Goal: Task Accomplishment & Management: Manage account settings

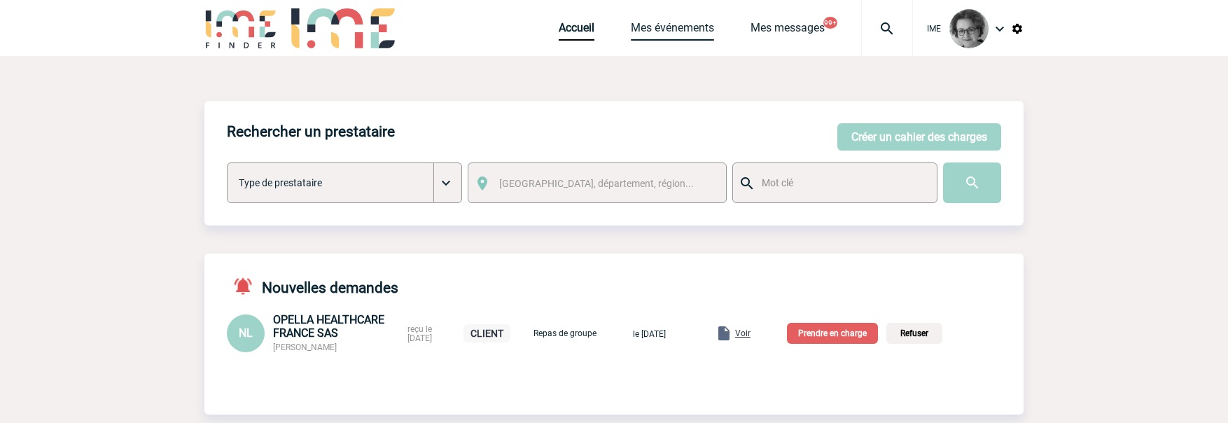
click at [660, 26] on link "Mes événements" at bounding box center [672, 31] width 83 height 20
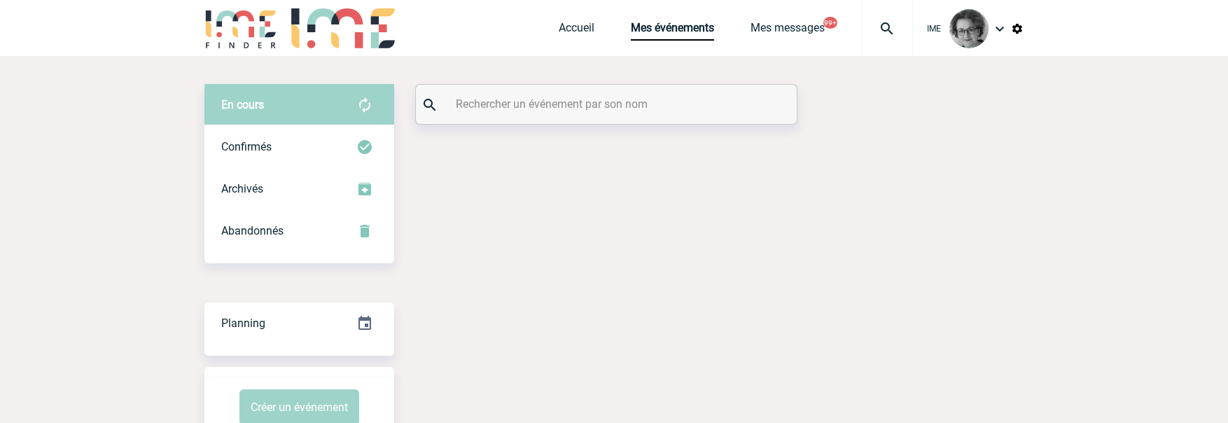
click at [671, 107] on input "text" at bounding box center [608, 104] width 312 height 20
paste input "2000425367"
type input "2000425367"
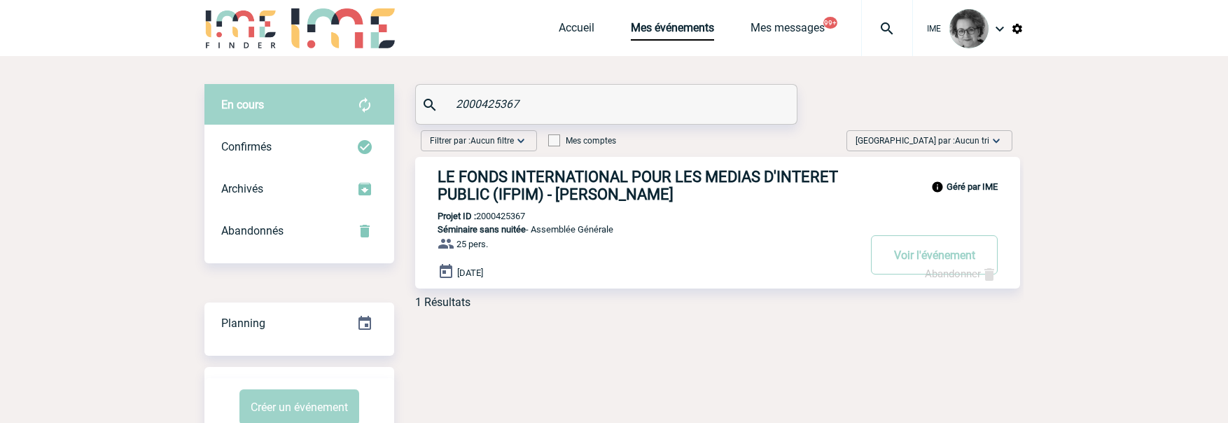
click at [939, 278] on link "Abandonner" at bounding box center [961, 273] width 73 height 13
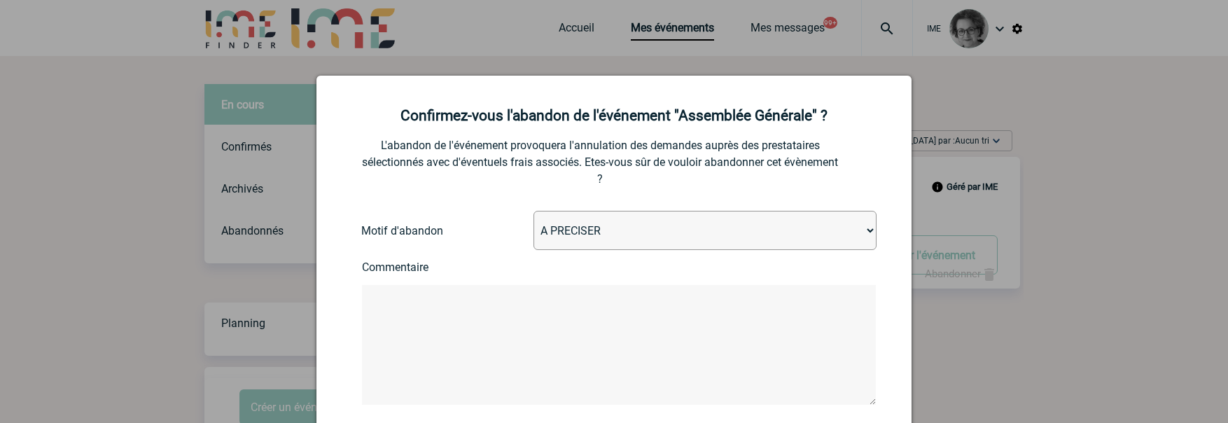
click at [818, 232] on select "A PRECISER Projet annulé Projet reporté Evénement organisé en interne A fait ap…" at bounding box center [704, 230] width 343 height 39
select select "ABANDON_PROJET_02"
click at [533, 211] on select "A PRECISER Projet annulé Projet reporté Evénement organisé en interne A fait ap…" at bounding box center [704, 230] width 343 height 39
click at [665, 313] on textarea at bounding box center [619, 345] width 514 height 120
paste textarea "2000425367"
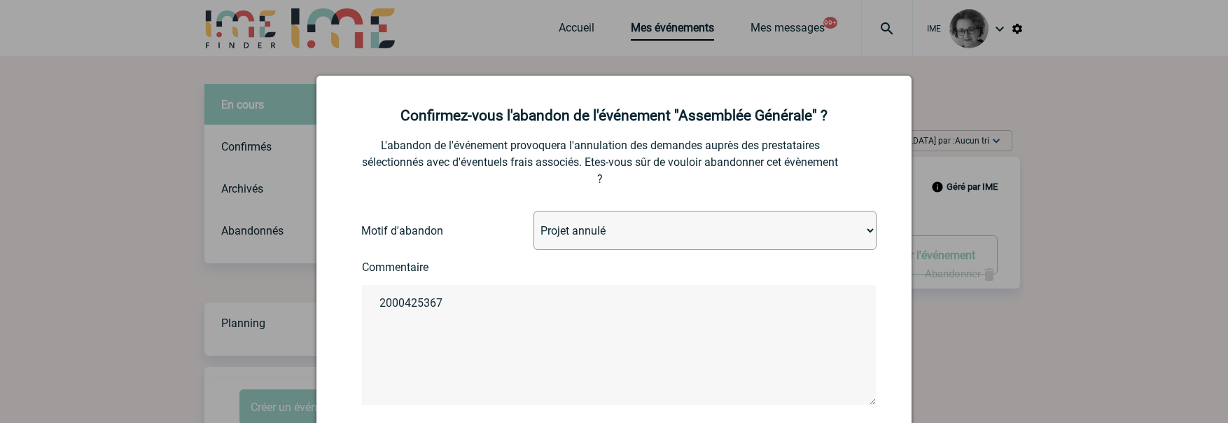
drag, startPoint x: 449, startPoint y: 302, endPoint x: 282, endPoint y: 302, distance: 167.3
click at [282, 302] on body "IME Accueil Mes événements" at bounding box center [614, 237] width 1228 height 475
paste textarea "Bonjour Anne-Françoise, Je tenais à vous informer que nous avons finalement déc…"
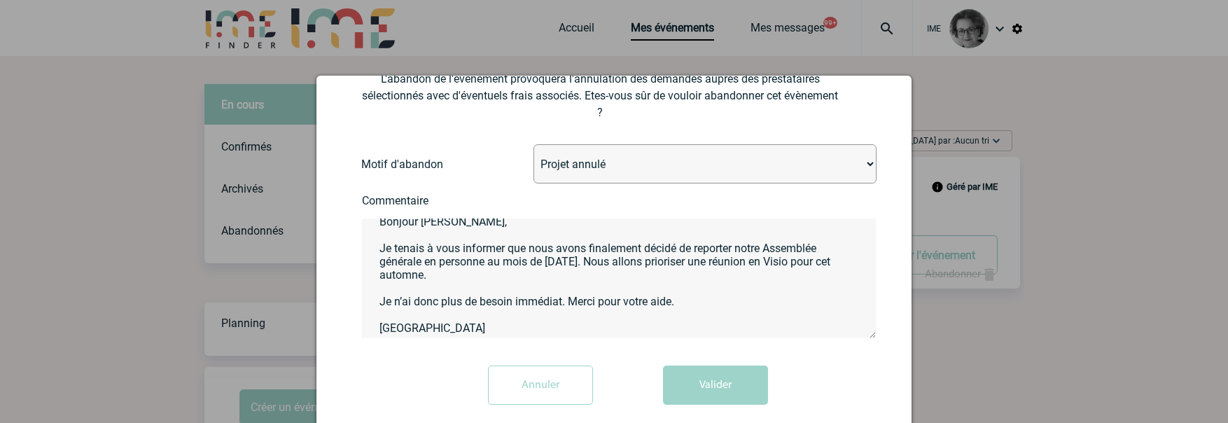
scroll to position [72, 0]
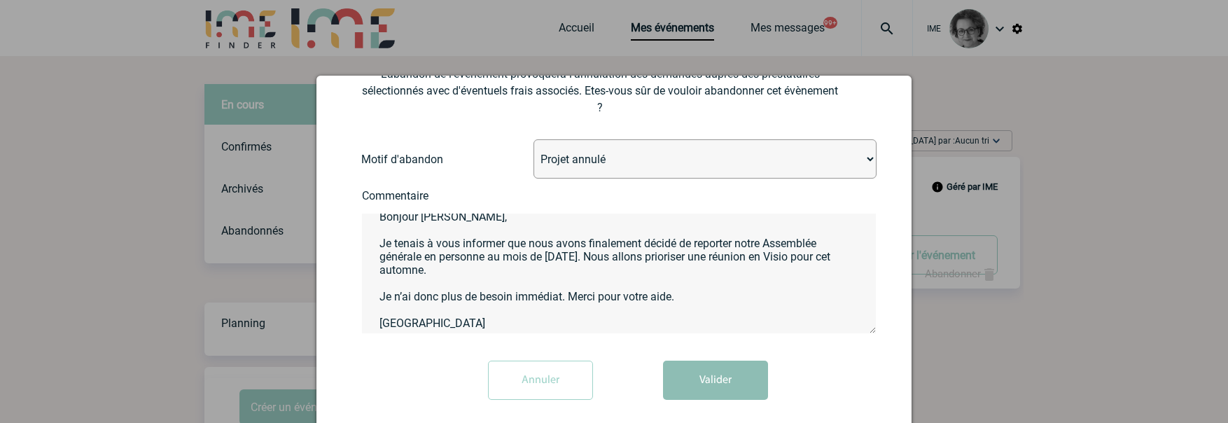
type textarea "Bonjour Anne-Françoise, Je tenais à vous informer que nous avons finalement déc…"
click at [738, 384] on button "Valider" at bounding box center [715, 380] width 105 height 39
